Goal: Task Accomplishment & Management: Use online tool/utility

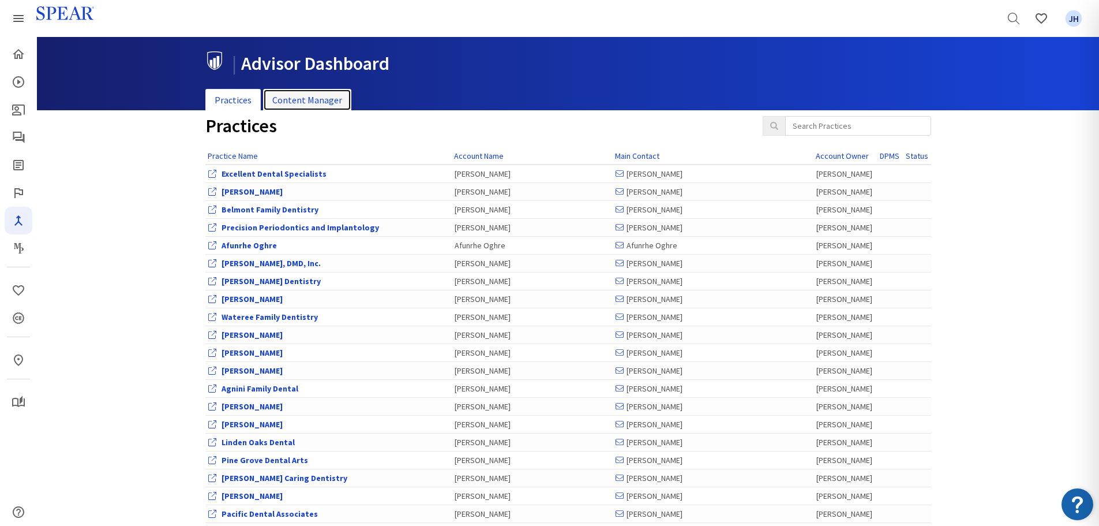
click at [307, 93] on link "Content Manager" at bounding box center [307, 100] width 88 height 22
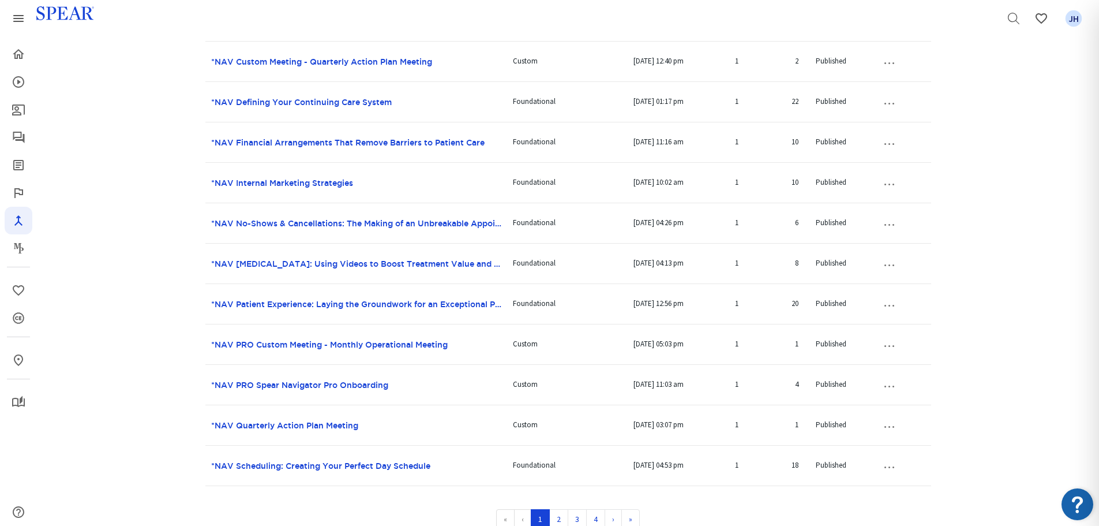
scroll to position [590, 0]
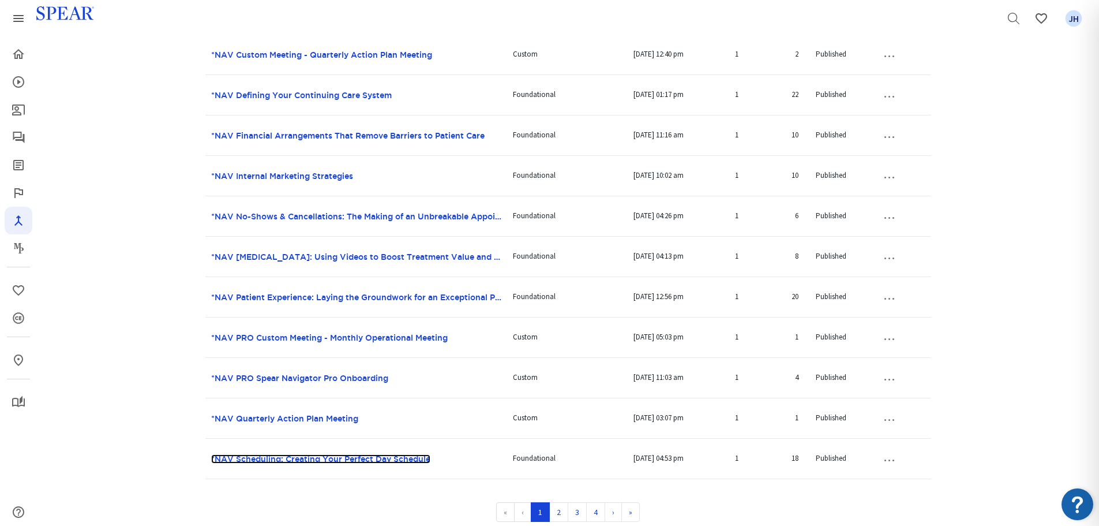
click at [347, 458] on link "*NAV Scheduling: Creating Your Perfect Day Schedule" at bounding box center [320, 458] width 219 height 9
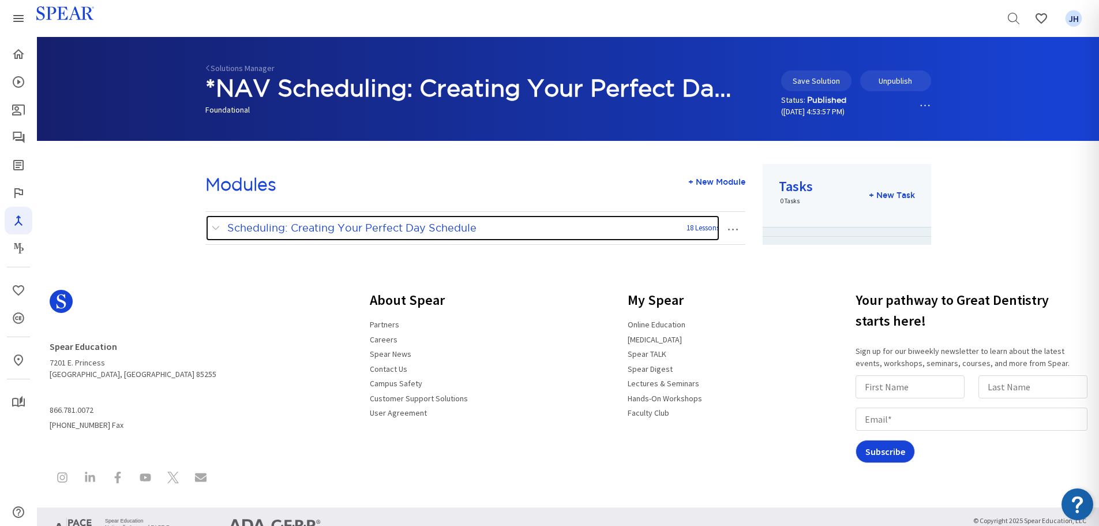
click at [217, 227] on span at bounding box center [218, 227] width 14 height 15
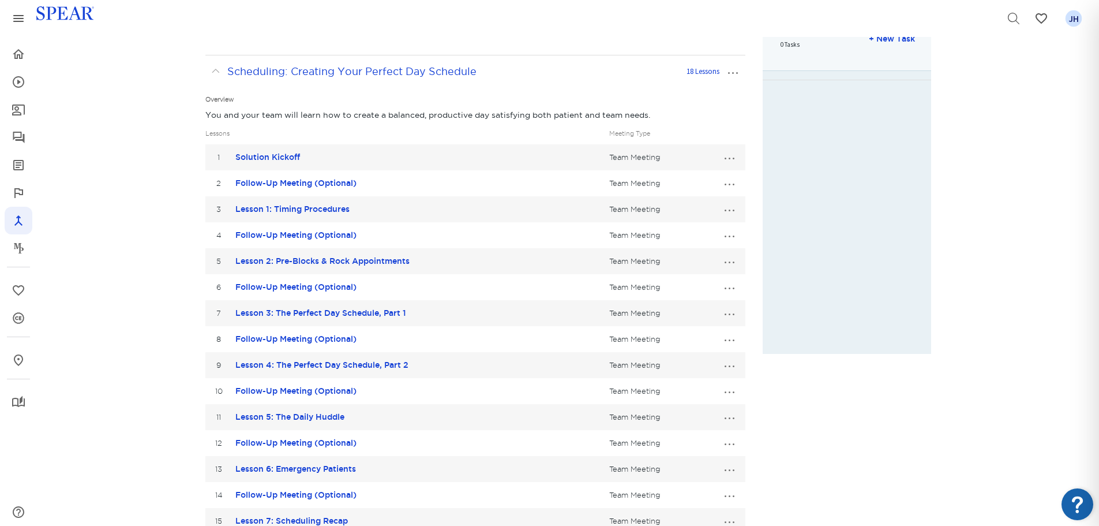
scroll to position [197, 0]
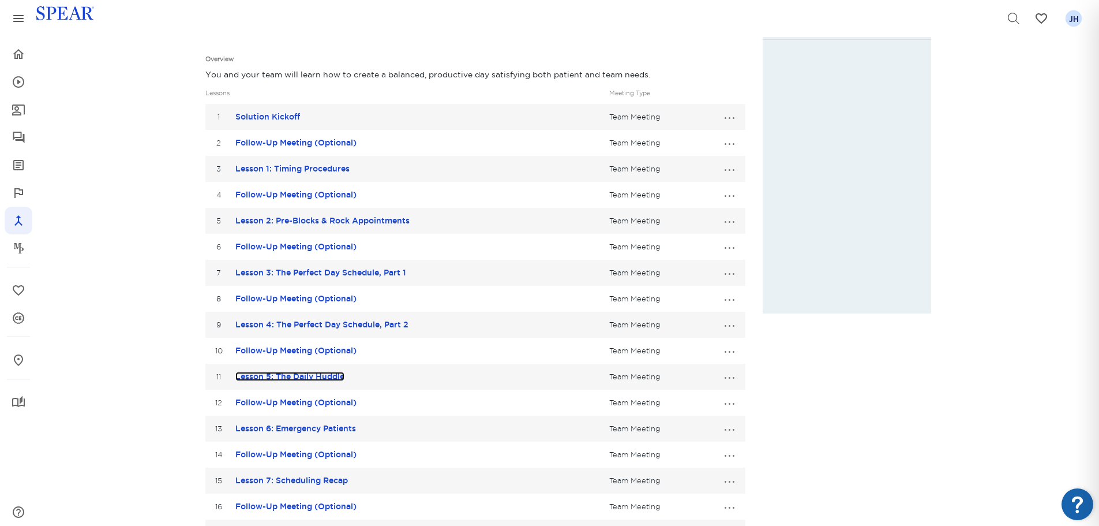
click at [320, 377] on link "Lesson 5: The Daily Huddle" at bounding box center [289, 376] width 109 height 9
click at [734, 377] on button "…" at bounding box center [729, 376] width 25 height 18
click at [694, 396] on link "Edit Lesson" at bounding box center [691, 397] width 102 height 15
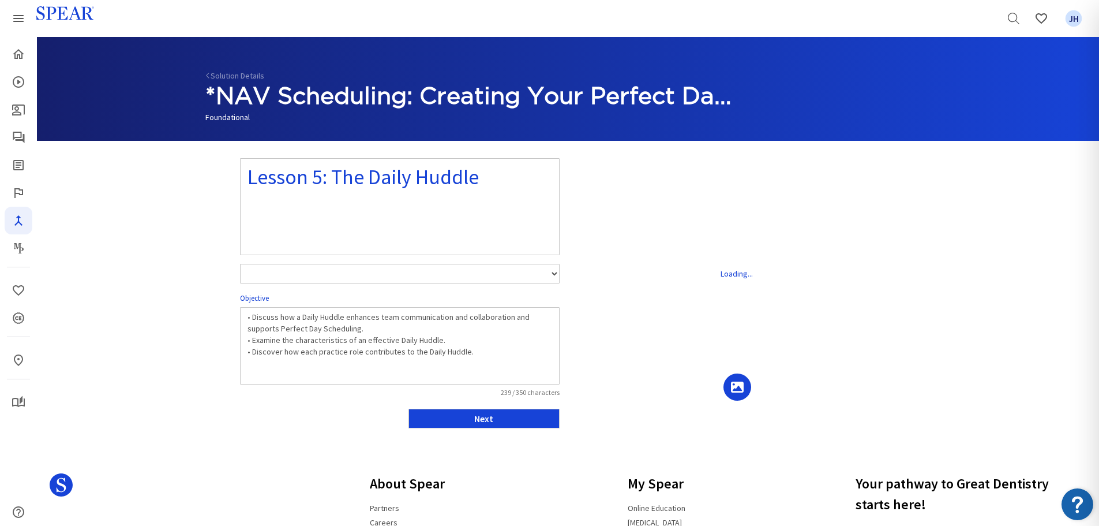
select select "number:1"
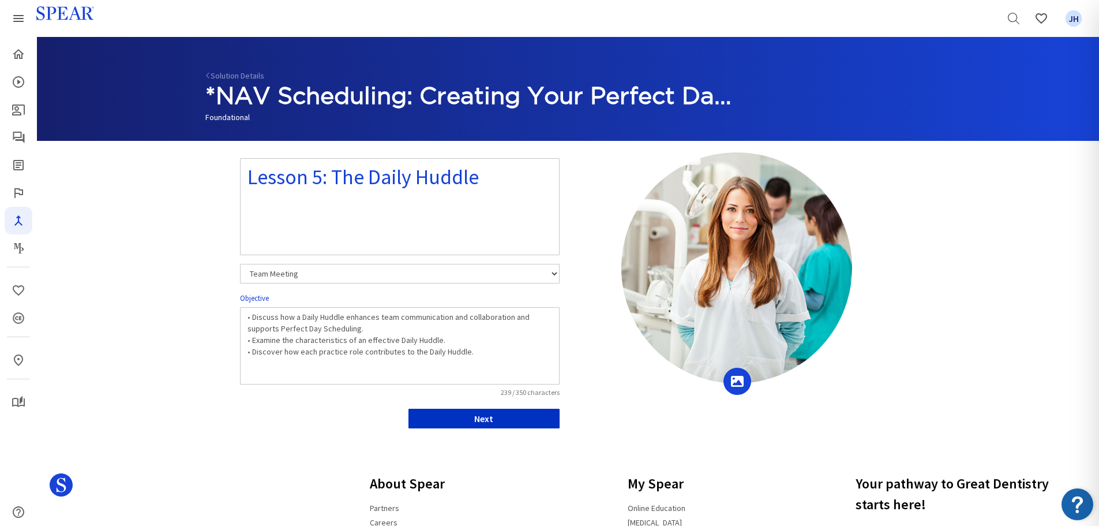
click at [488, 421] on button "Next" at bounding box center [483, 418] width 151 height 20
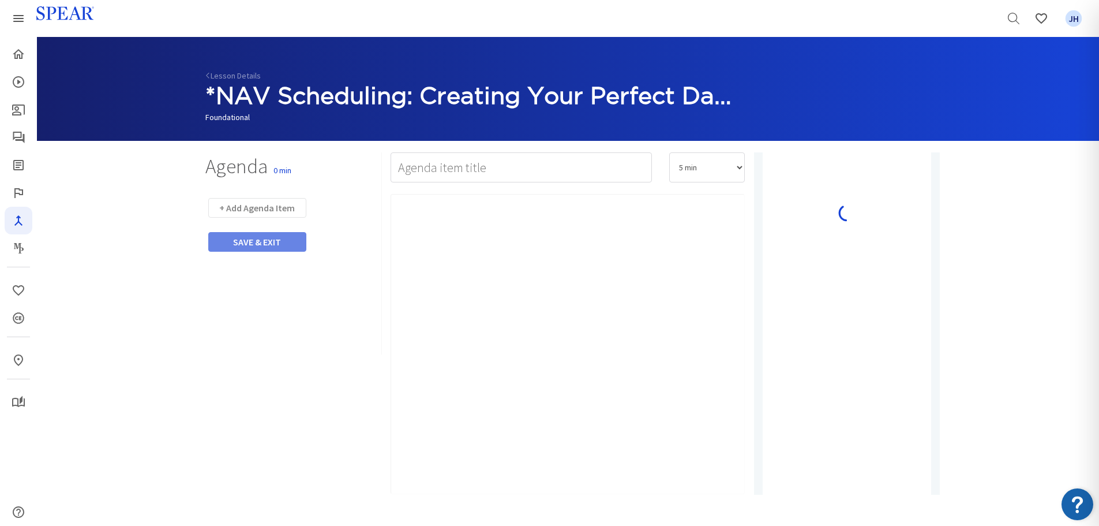
type input "Facilitator Prep"
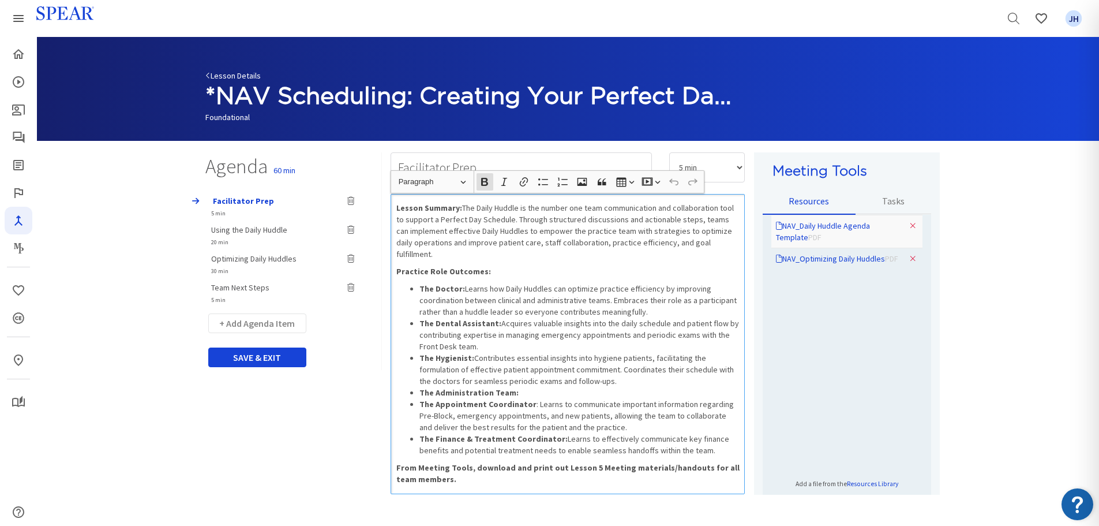
click at [226, 74] on link "Lesson Details" at bounding box center [232, 75] width 55 height 10
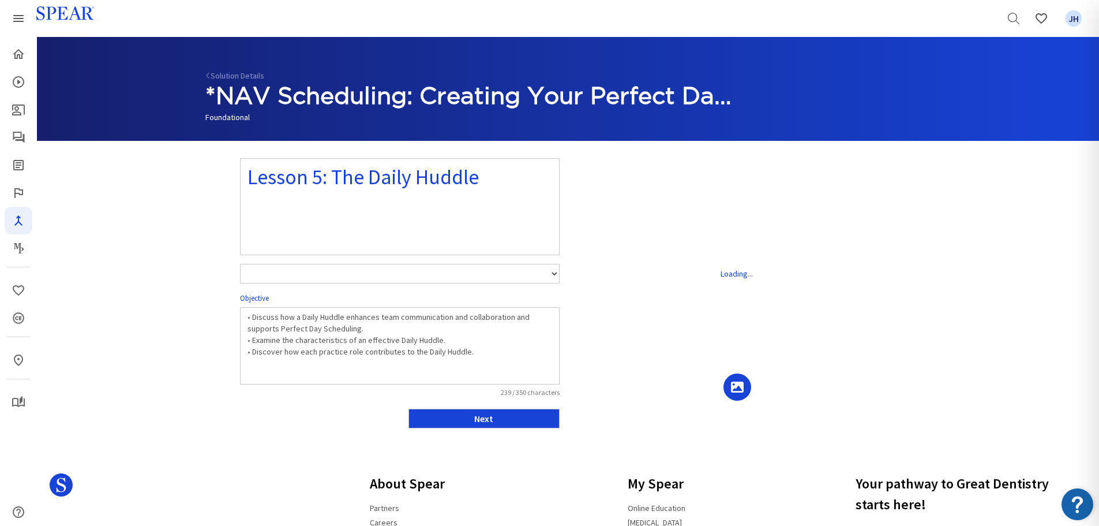
select select "number:1"
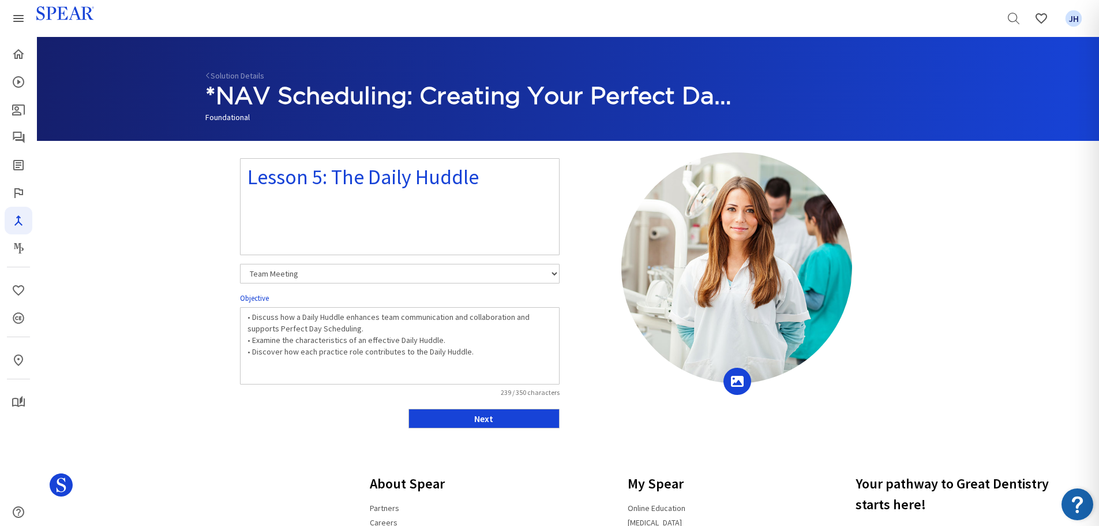
click at [226, 74] on link "Solution Details" at bounding box center [234, 75] width 59 height 10
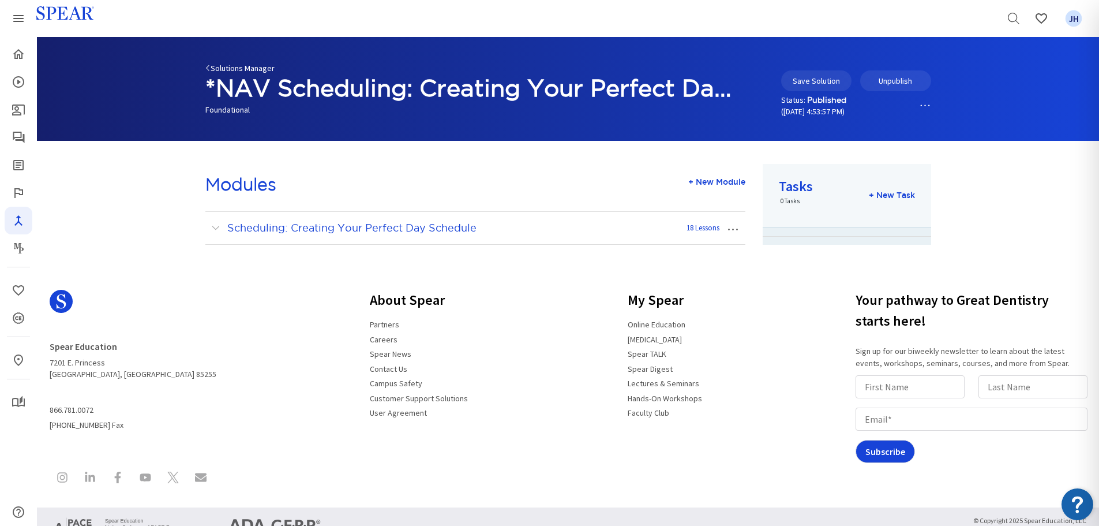
click at [232, 68] on link "Solutions Manager" at bounding box center [239, 68] width 69 height 10
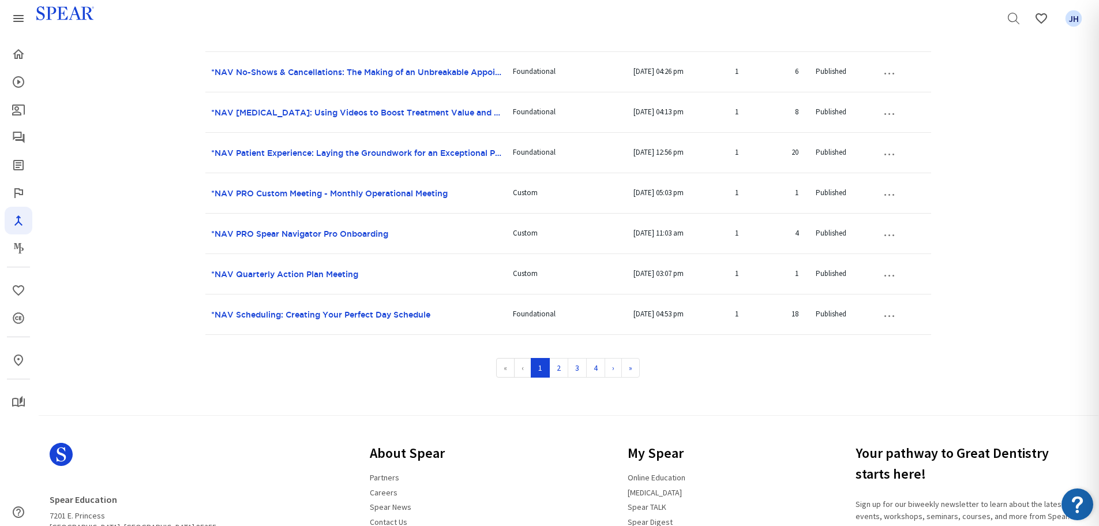
scroll to position [744, 0]
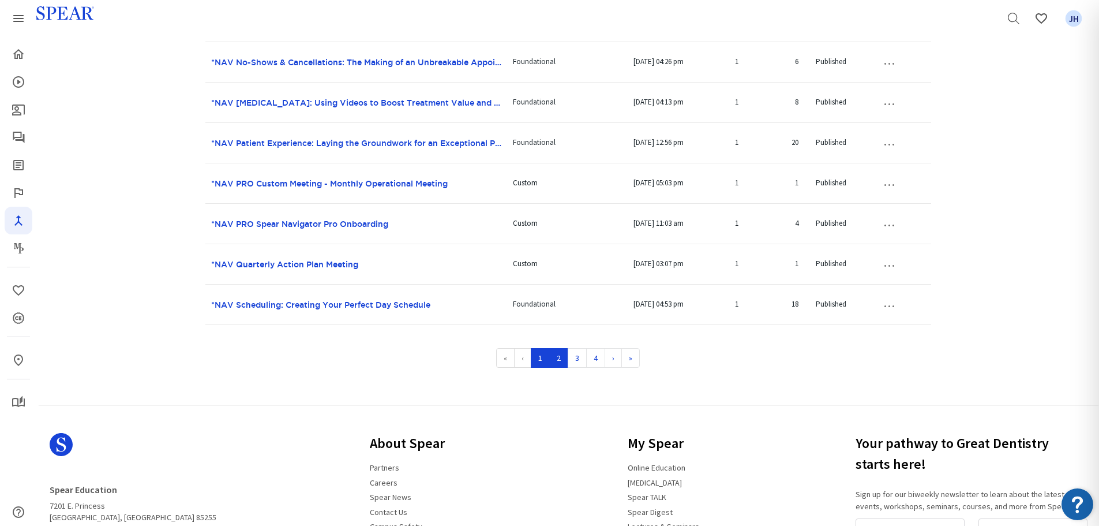
click at [556, 357] on link "2" at bounding box center [558, 358] width 19 height 20
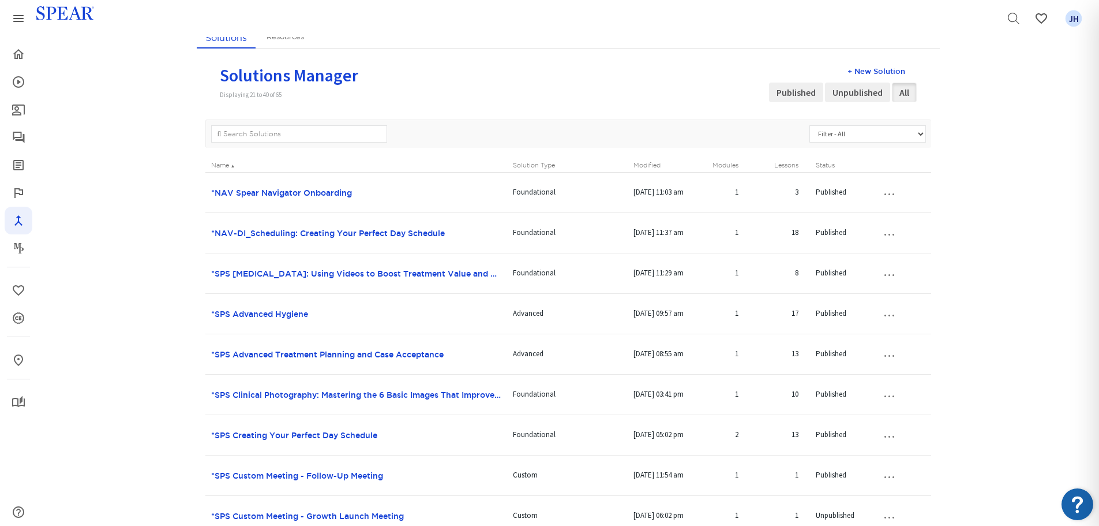
scroll to position [87, 0]
click at [333, 235] on link "*NAV-DI_Scheduling: Creating Your Perfect Day Schedule" at bounding box center [328, 234] width 234 height 9
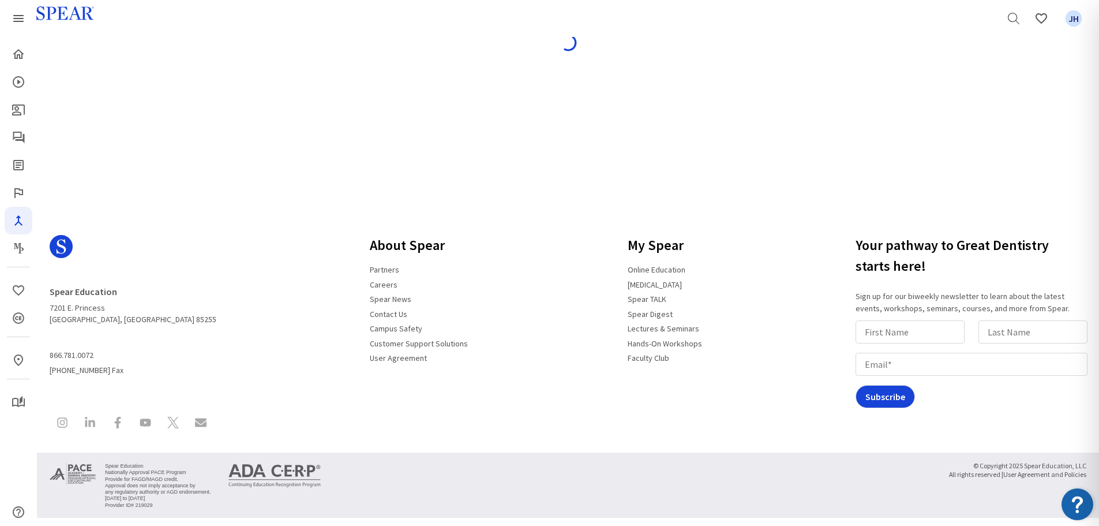
scroll to position [55, 0]
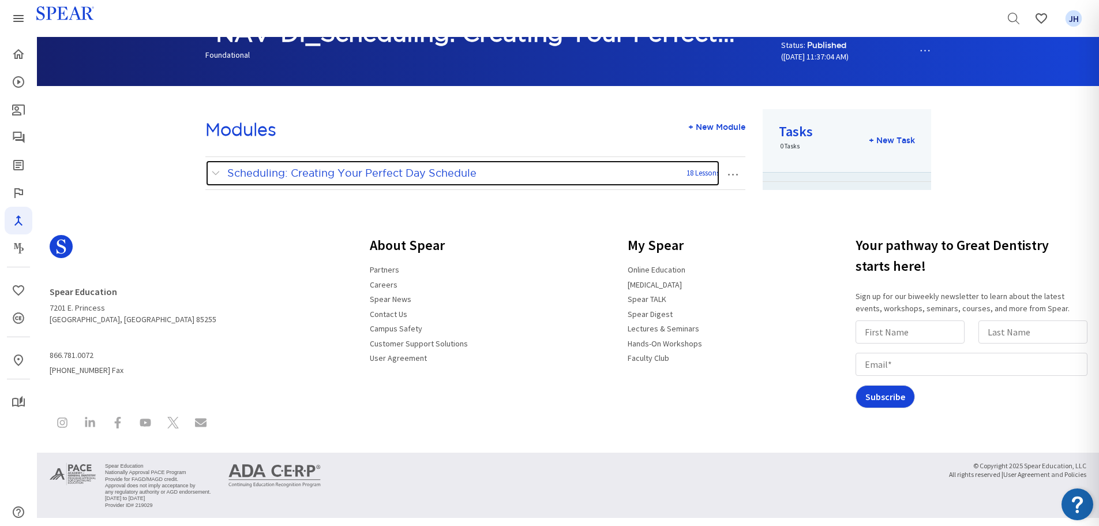
click at [214, 173] on span at bounding box center [218, 173] width 14 height 15
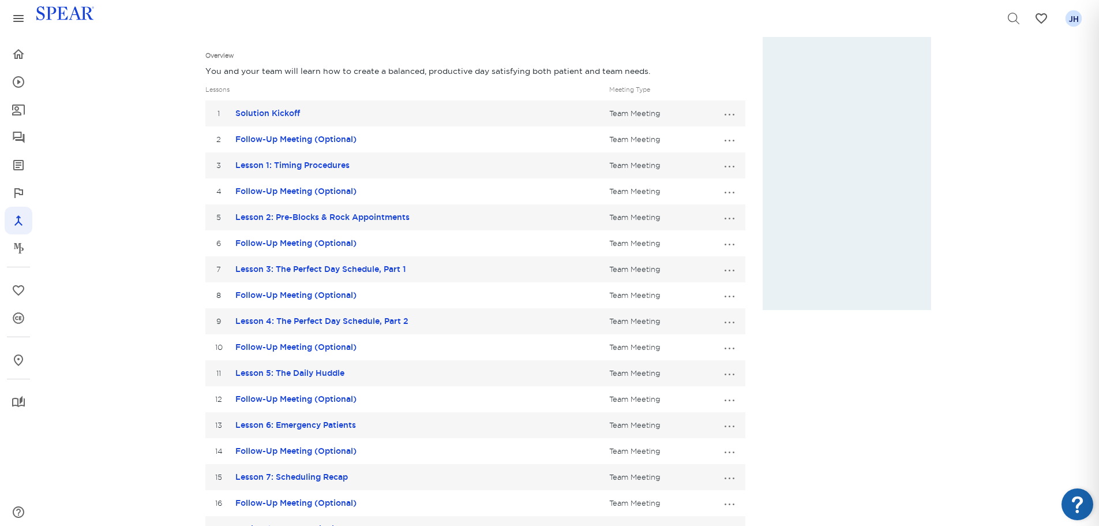
scroll to position [203, 0]
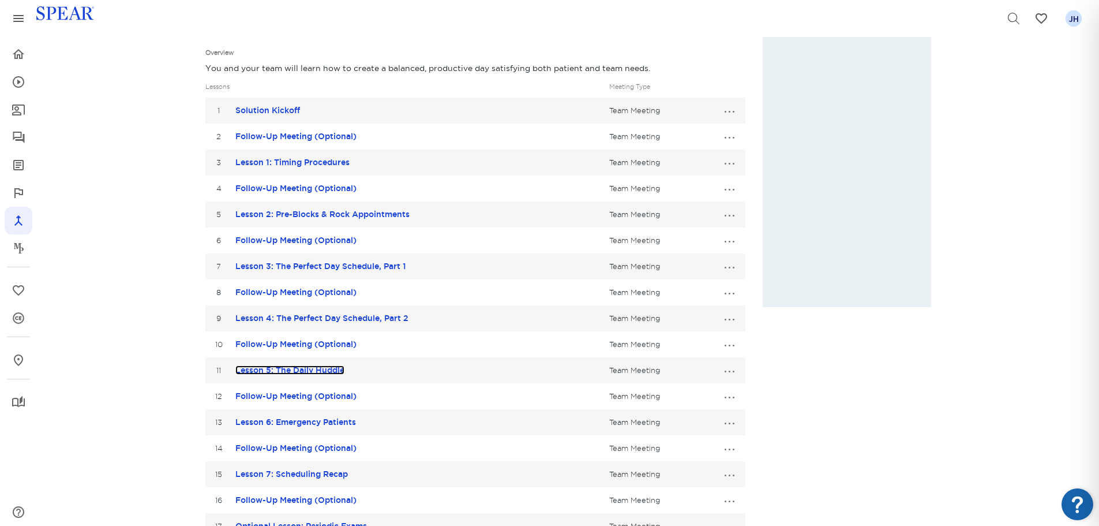
click at [303, 369] on link "Lesson 5: The Daily Huddle" at bounding box center [289, 369] width 109 height 9
click at [729, 373] on button "…" at bounding box center [729, 370] width 25 height 18
click at [693, 389] on link "Edit Lesson" at bounding box center [691, 391] width 102 height 15
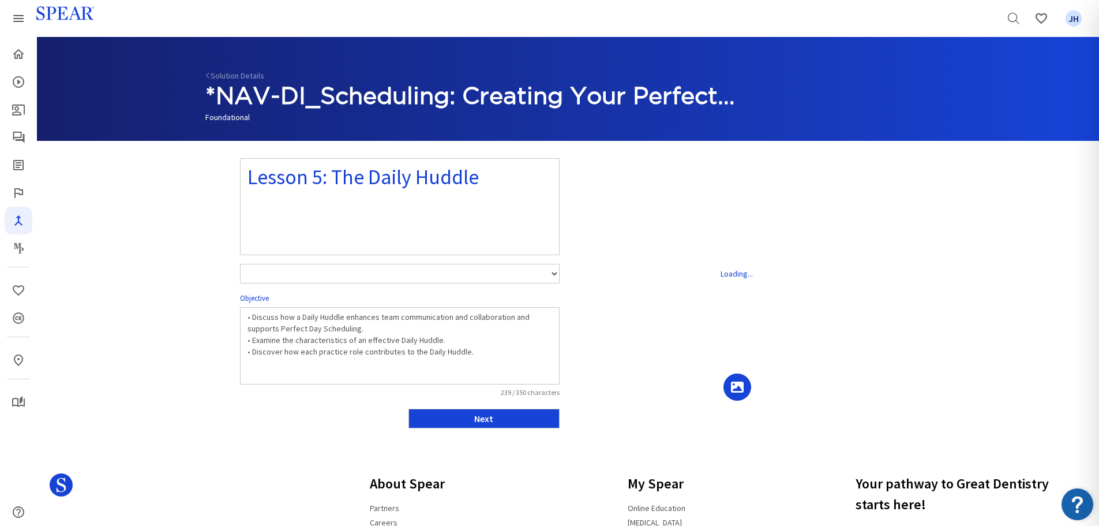
select select "number:1"
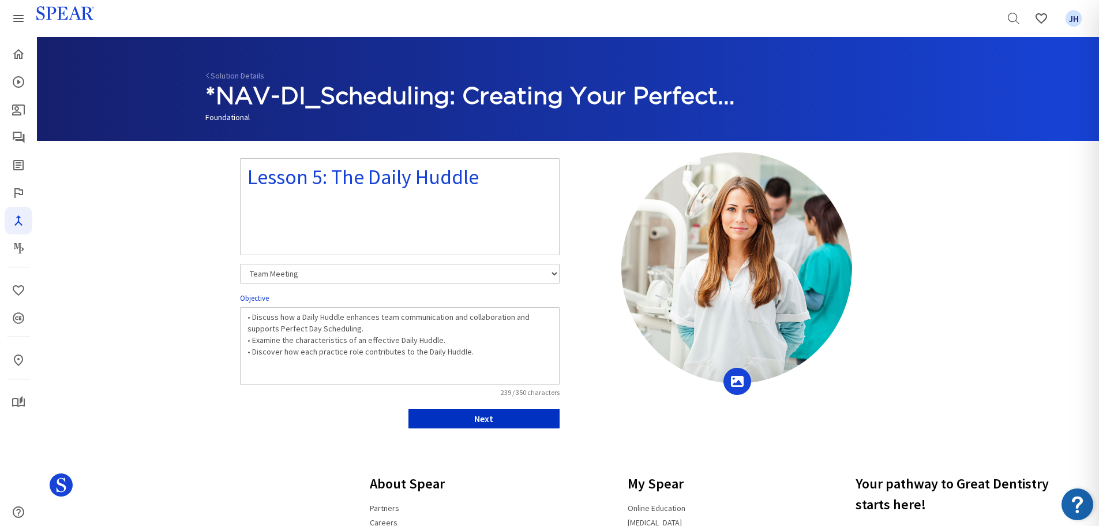
click at [512, 421] on button "Next" at bounding box center [483, 418] width 151 height 20
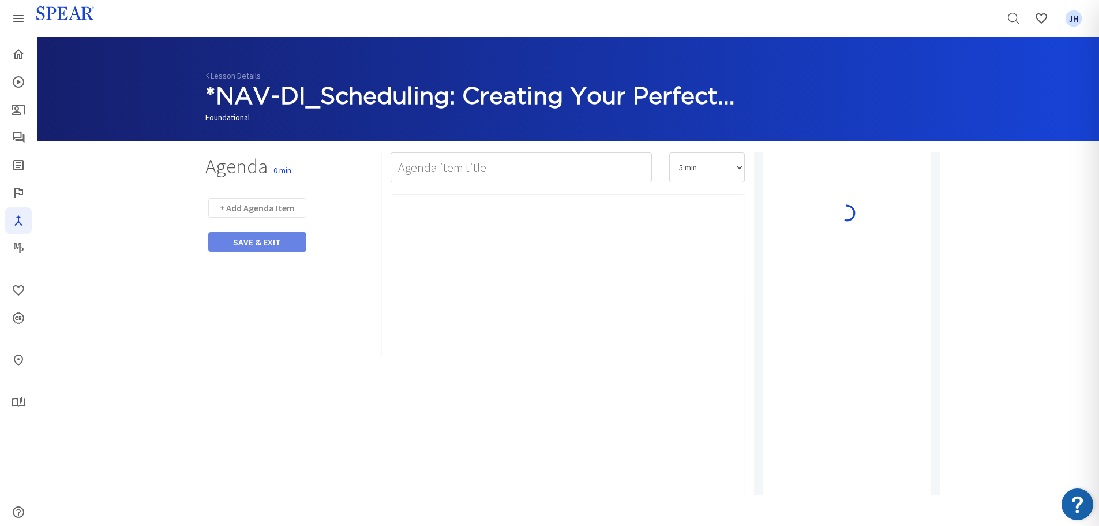
type input "Facilitator Prep"
